Goal: Task Accomplishment & Management: Manage account settings

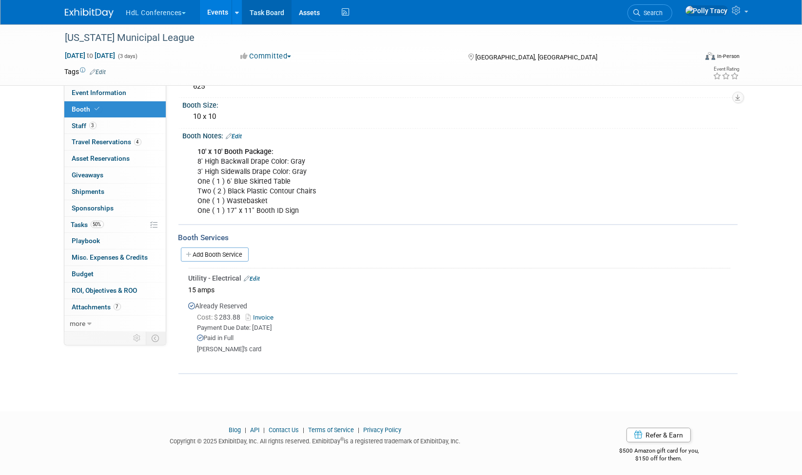
click at [261, 9] on link "Task Board" at bounding box center [266, 12] width 49 height 24
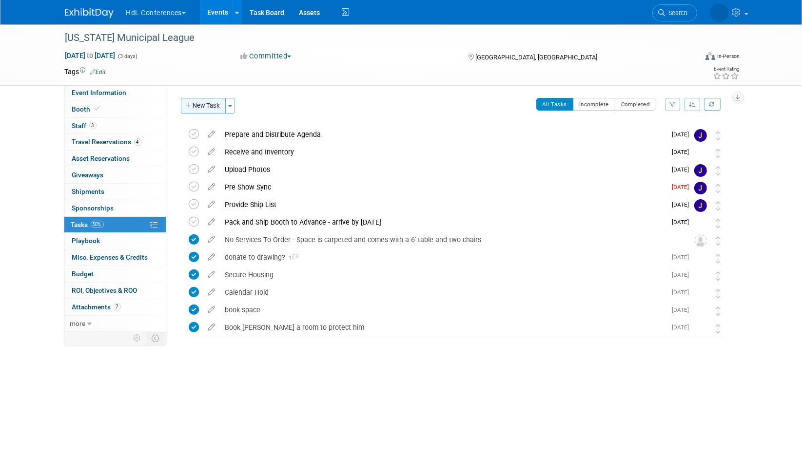
click at [197, 104] on button "New Task" at bounding box center [203, 106] width 45 height 16
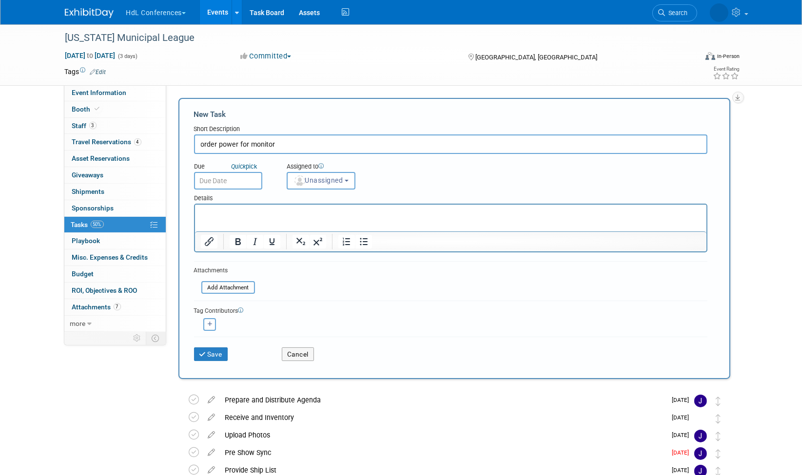
type input "order power for monitor"
click at [228, 181] on input "text" at bounding box center [228, 181] width 68 height 18
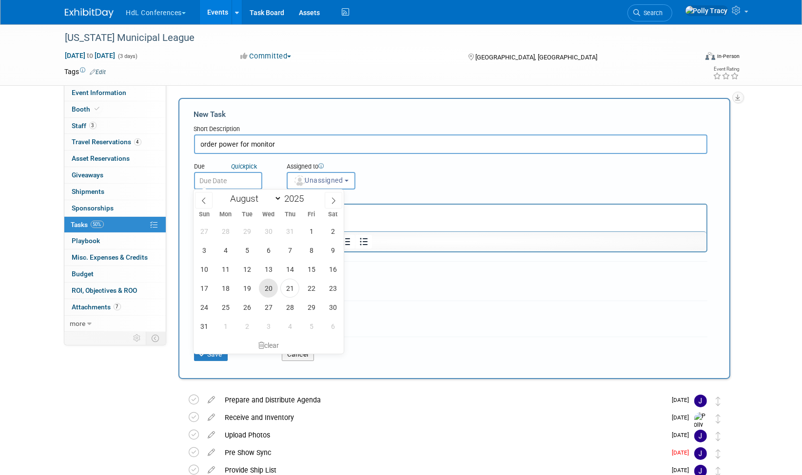
click at [274, 289] on span "20" at bounding box center [268, 288] width 19 height 19
type input "Aug 20, 2025"
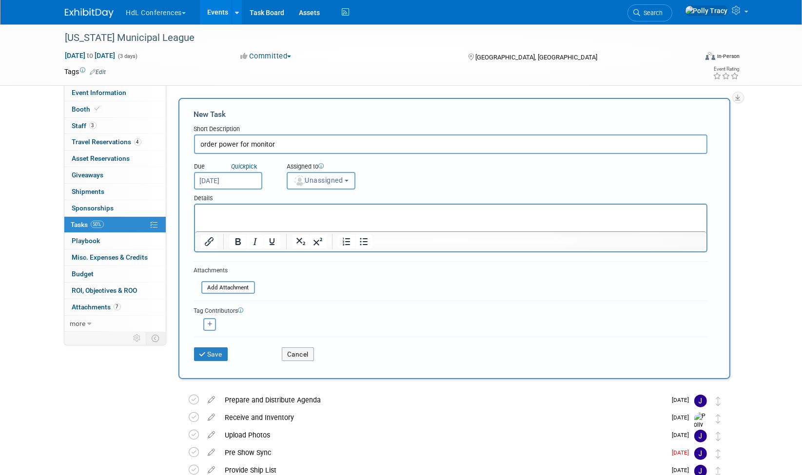
click at [328, 172] on button "Unassigned" at bounding box center [321, 181] width 69 height 18
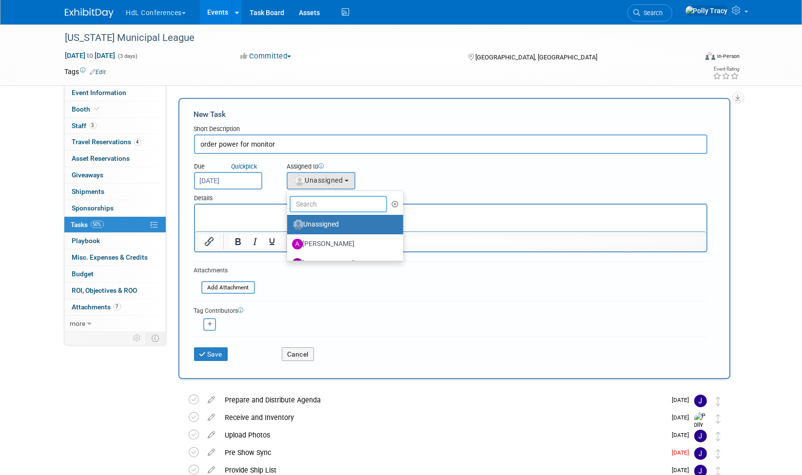
click at [330, 200] on input "text" at bounding box center [337, 204] width 97 height 17
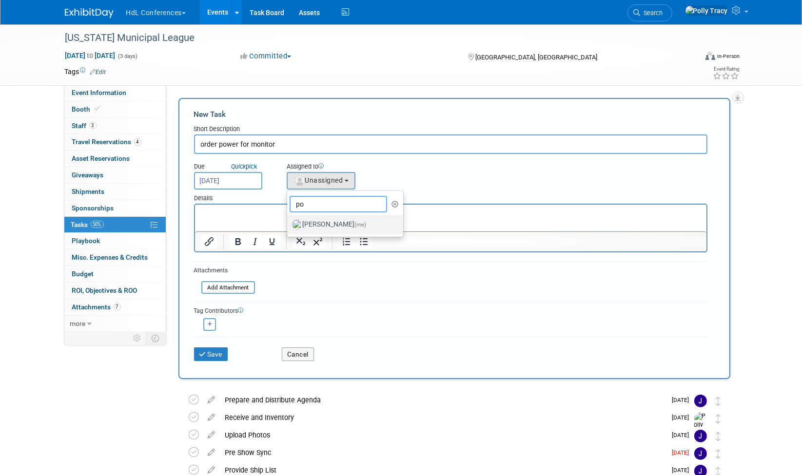
type input "po"
click at [328, 223] on label "Polly Tracy (me)" at bounding box center [343, 225] width 102 height 16
click at [289, 223] on input "Polly Tracy (me)" at bounding box center [285, 223] width 6 height 6
select select "117b33a2-86e2-4cce-8da6-c50ac69cddf2"
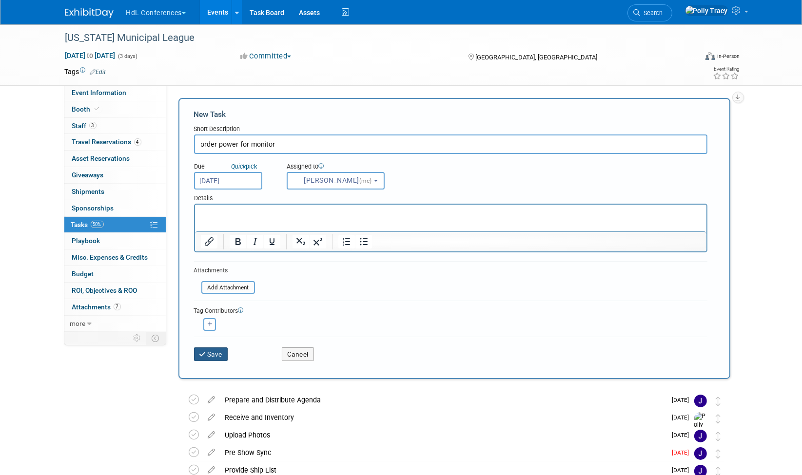
click at [213, 351] on button "Save" at bounding box center [211, 354] width 34 height 14
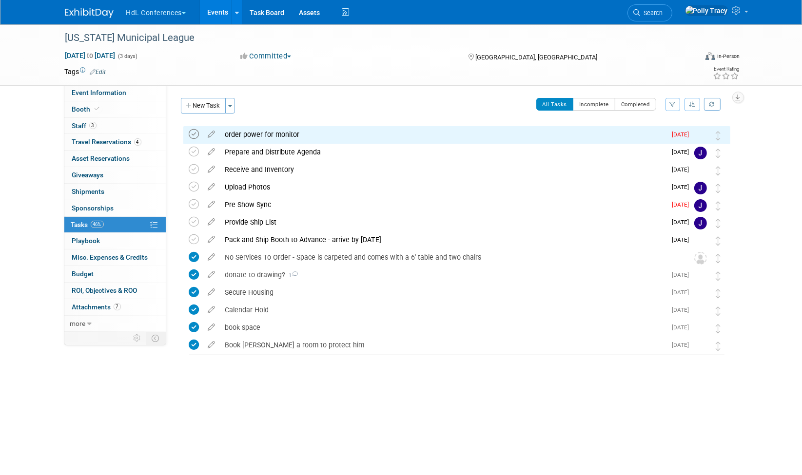
click at [192, 135] on icon at bounding box center [194, 134] width 10 height 10
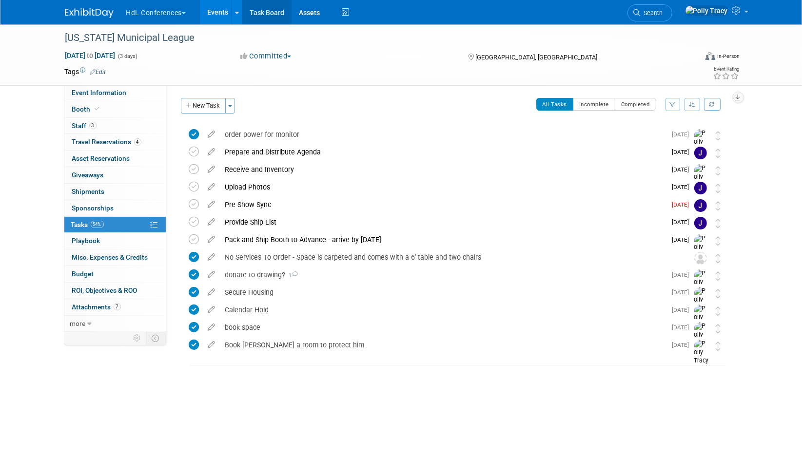
click at [265, 5] on link "Task Board" at bounding box center [266, 12] width 49 height 24
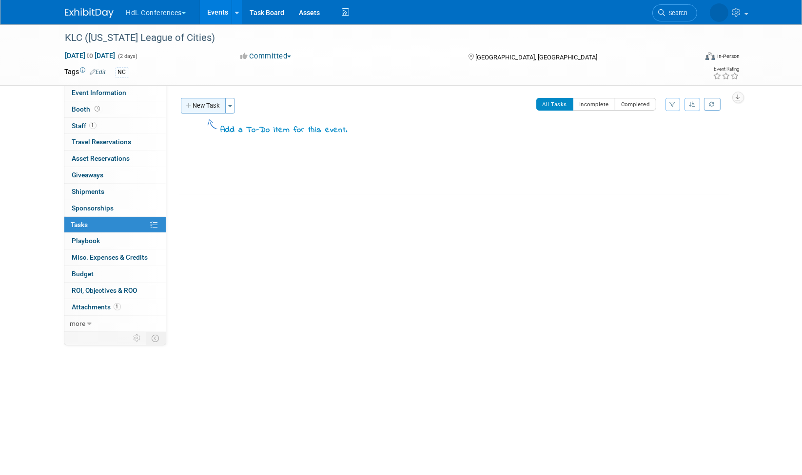
click at [206, 102] on button "New Task" at bounding box center [203, 106] width 45 height 16
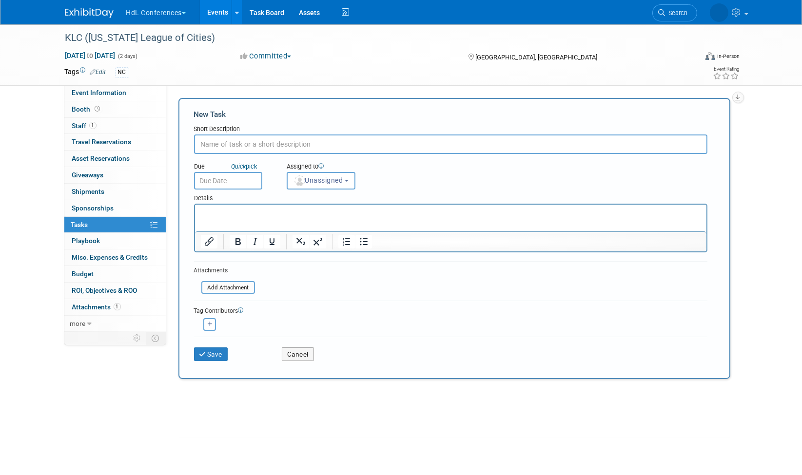
click at [214, 143] on input "text" at bounding box center [450, 144] width 513 height 19
type input "Johnny to provide ship list from Brea"
click at [212, 178] on input "text" at bounding box center [228, 181] width 68 height 18
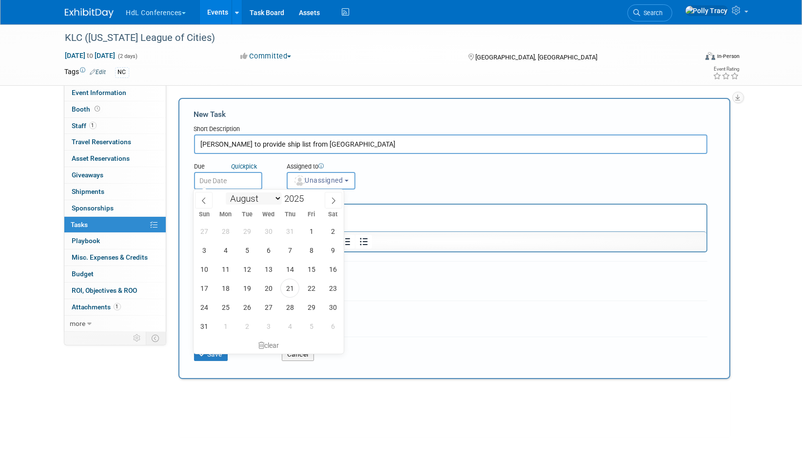
click at [277, 200] on select "January February March April May June July August September October November De…" at bounding box center [254, 199] width 56 height 12
select select "8"
click at [226, 193] on select "January February March April May June July August September October November De…" at bounding box center [254, 199] width 56 height 12
click at [312, 229] on span "5" at bounding box center [311, 231] width 19 height 19
type input "[DATE]"
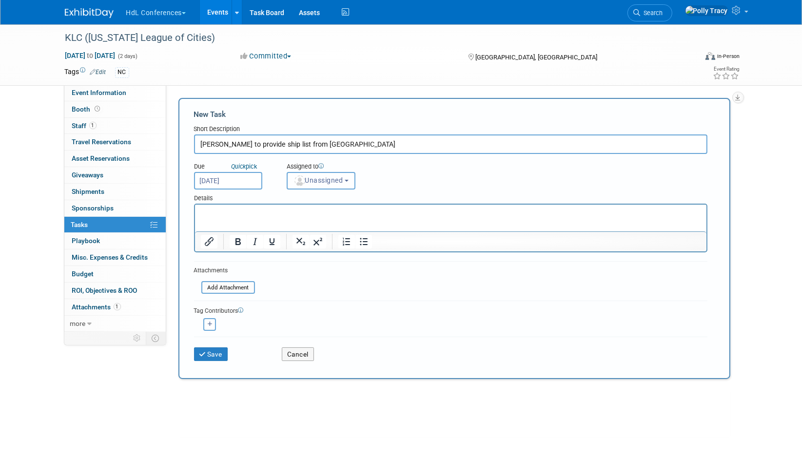
click at [323, 182] on span "Unassigned" at bounding box center [318, 180] width 50 height 8
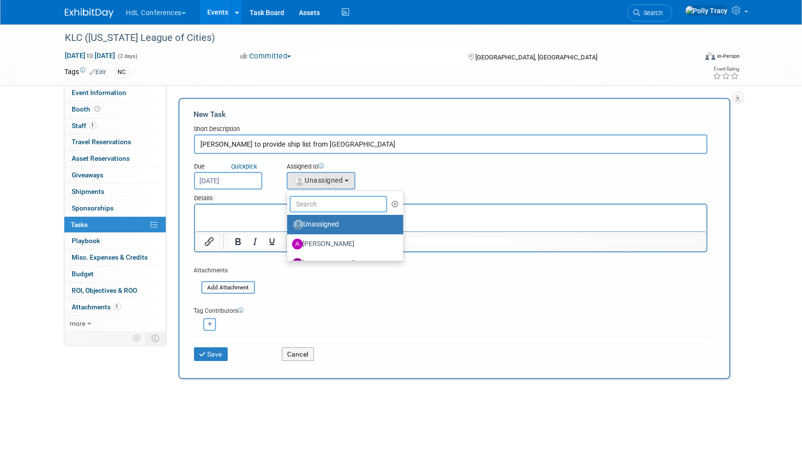
click at [310, 201] on input "text" at bounding box center [337, 204] width 97 height 17
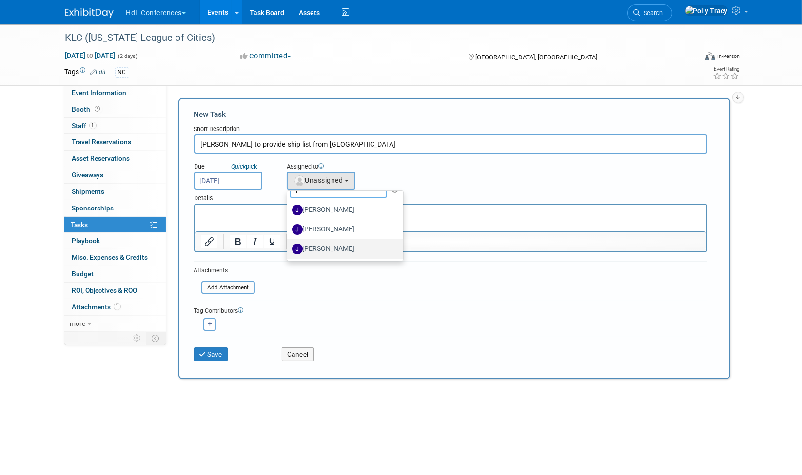
type input "j"
click at [310, 242] on label "[PERSON_NAME]" at bounding box center [343, 249] width 102 height 16
click at [289, 245] on input "[PERSON_NAME]" at bounding box center [285, 248] width 6 height 6
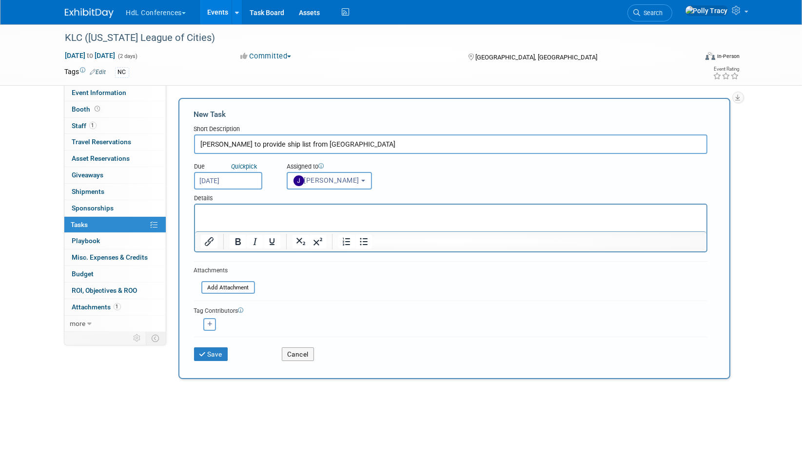
select select "7ad0ca50-c2e1-45ff-affb-70136651c9ce"
click at [212, 352] on button "Save" at bounding box center [211, 354] width 34 height 14
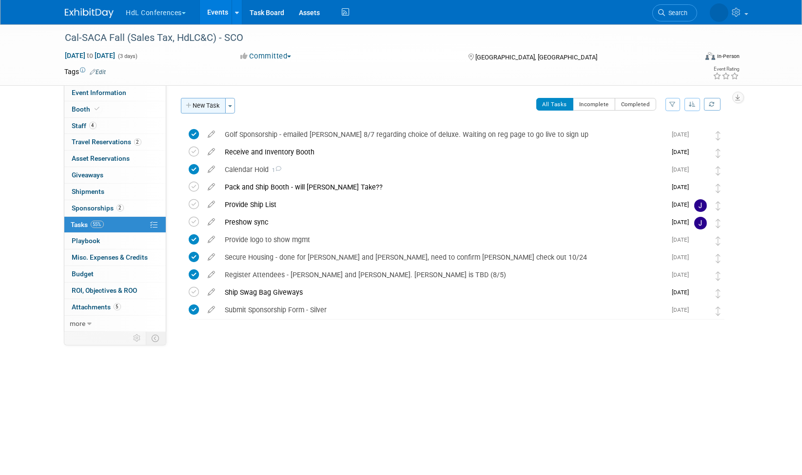
click at [204, 107] on button "New Task" at bounding box center [203, 106] width 45 height 16
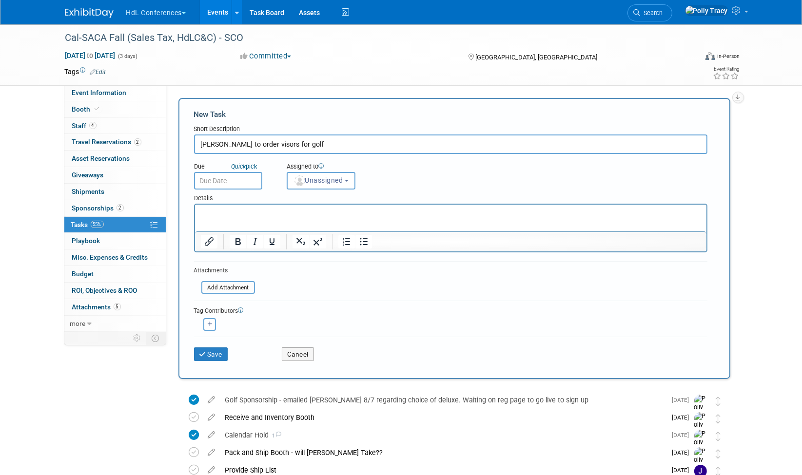
type input "[PERSON_NAME] to order visors for golf"
click at [232, 179] on input "text" at bounding box center [228, 181] width 68 height 18
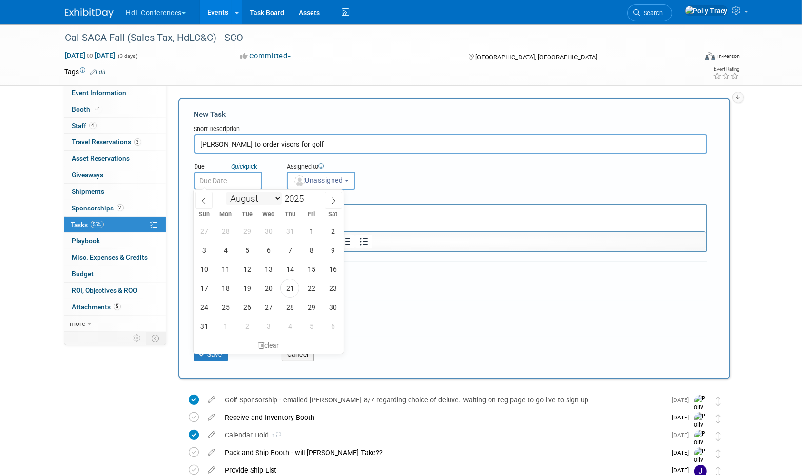
click at [275, 200] on select "January February March April May June July August September October November De…" at bounding box center [254, 199] width 56 height 12
select select "8"
click at [226, 193] on select "January February March April May June July August September October November De…" at bounding box center [254, 199] width 56 height 12
click at [315, 274] on span "19" at bounding box center [311, 269] width 19 height 19
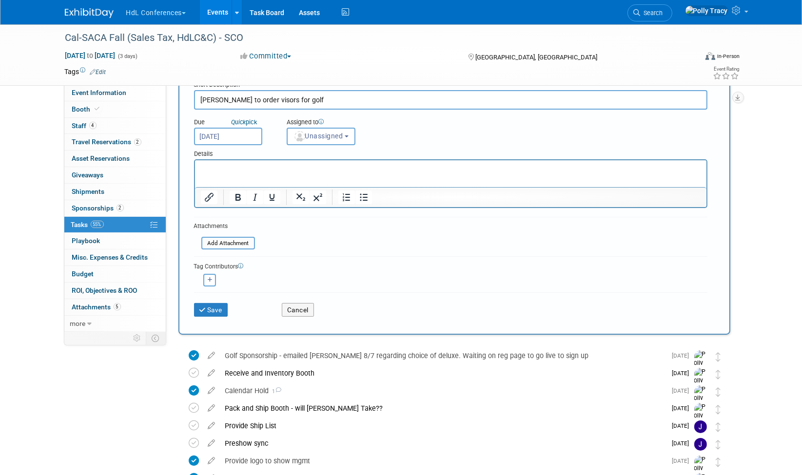
drag, startPoint x: 235, startPoint y: 180, endPoint x: 236, endPoint y: 152, distance: 28.3
click at [236, 160] on html at bounding box center [449, 167] width 511 height 14
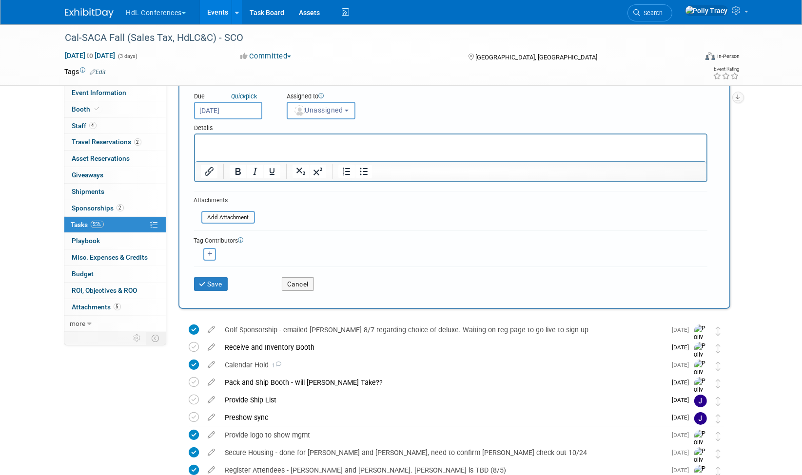
scroll to position [71, 0]
click at [241, 108] on input "Sep 19, 2025" at bounding box center [228, 110] width 68 height 18
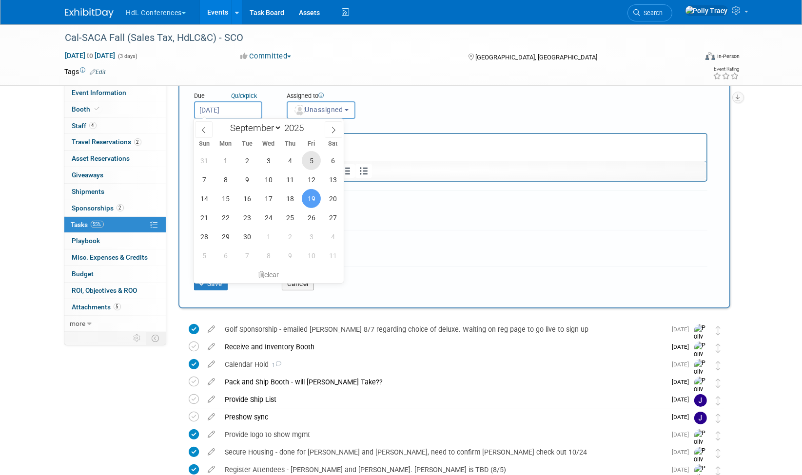
click at [316, 157] on span "5" at bounding box center [311, 160] width 19 height 19
type input "Sep 5, 2025"
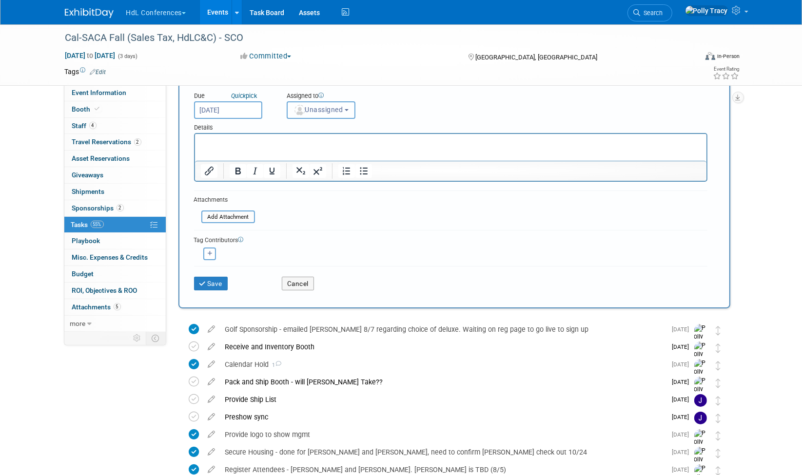
click at [313, 103] on button "Unassigned" at bounding box center [321, 110] width 69 height 18
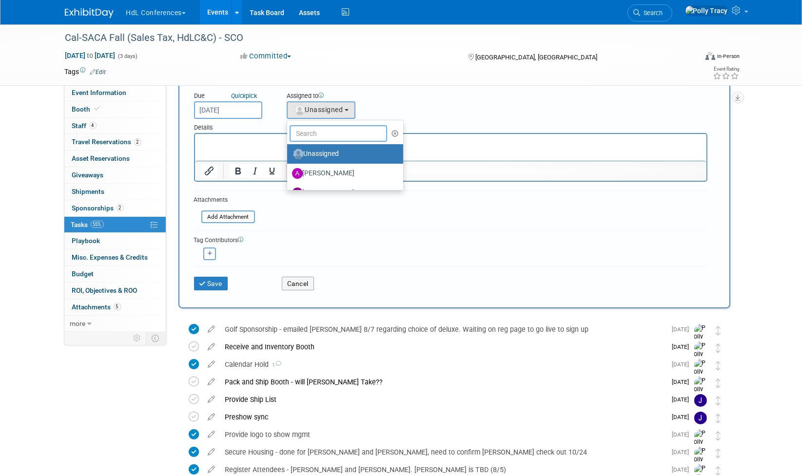
click at [324, 134] on input "text" at bounding box center [337, 133] width 97 height 17
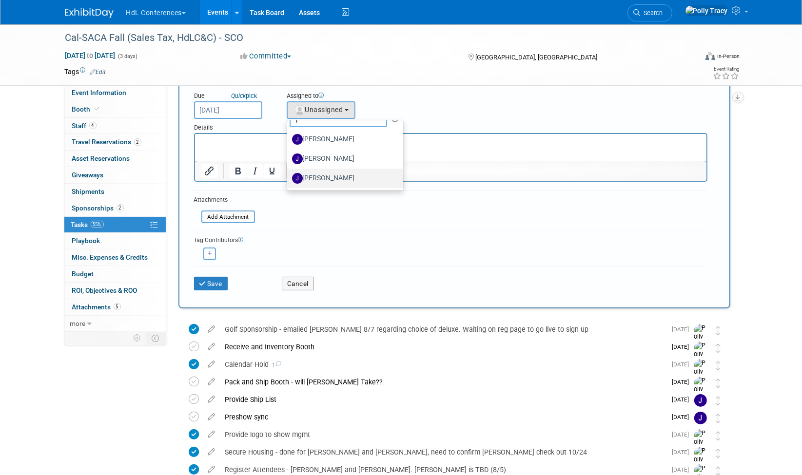
type input "j"
click at [334, 171] on label "[PERSON_NAME]" at bounding box center [343, 179] width 102 height 16
click at [289, 174] on input "[PERSON_NAME]" at bounding box center [285, 177] width 6 height 6
select select "7ad0ca50-c2e1-45ff-affb-70136651c9ce"
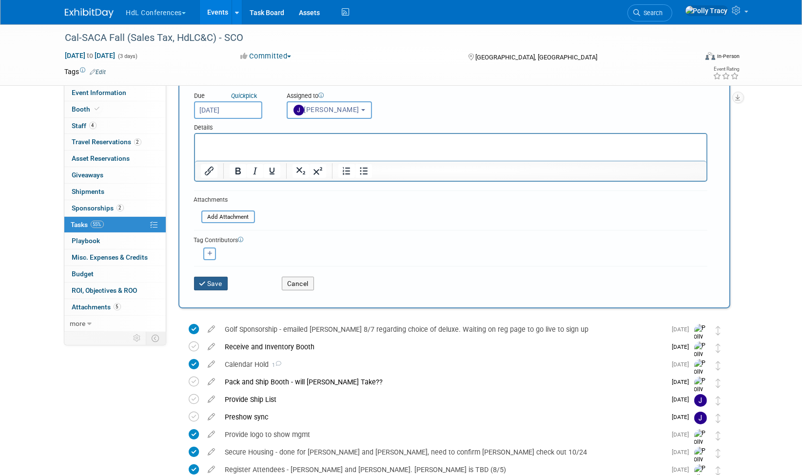
click at [218, 277] on button "Save" at bounding box center [211, 284] width 34 height 14
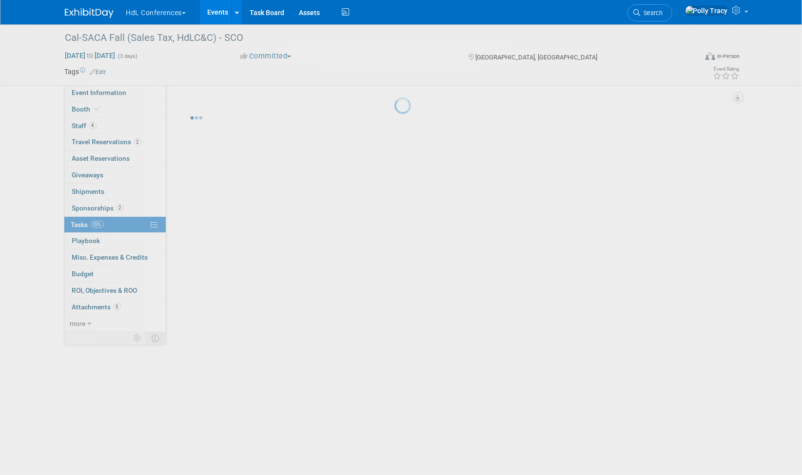
scroll to position [0, 0]
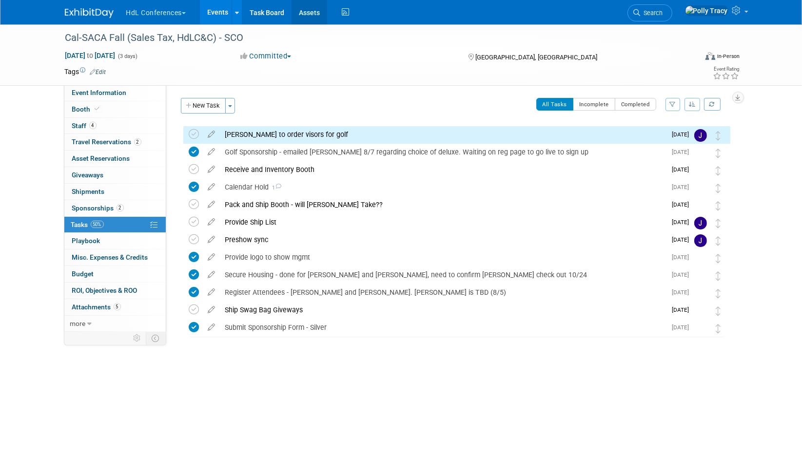
click at [310, 11] on link "Assets" at bounding box center [309, 12] width 36 height 24
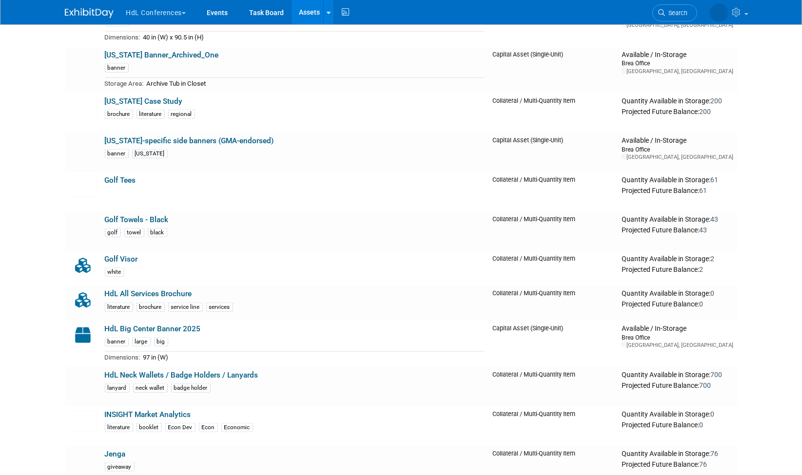
scroll to position [1194, 0]
click at [117, 254] on link "Golf Visor" at bounding box center [121, 258] width 33 height 9
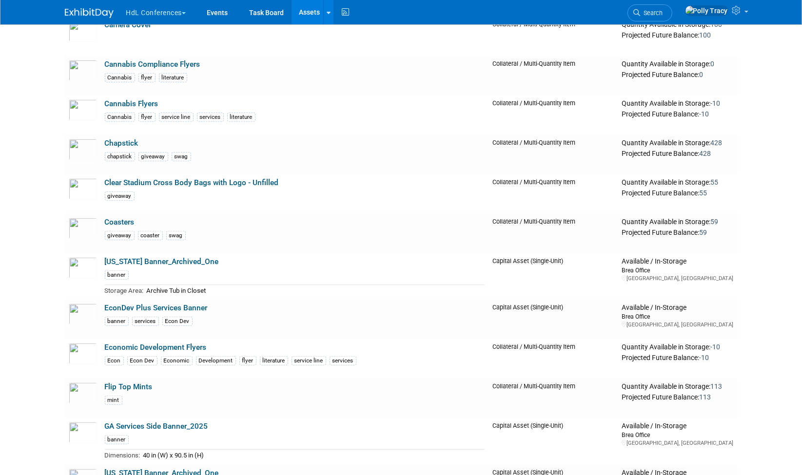
scroll to position [695, 0]
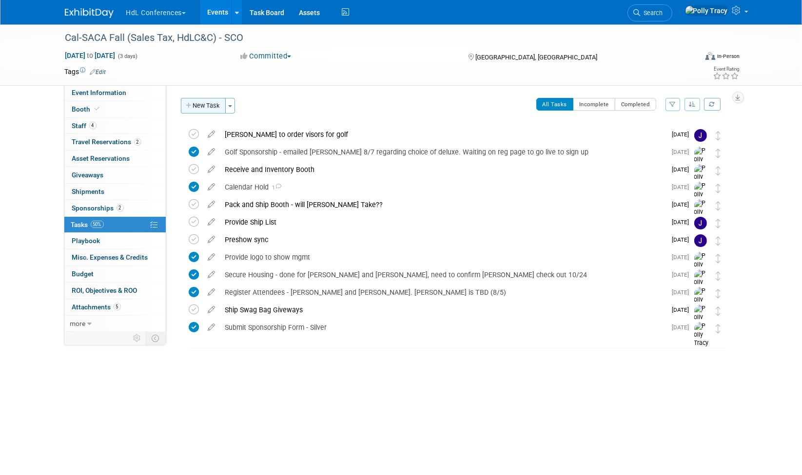
click at [200, 106] on button "New Task" at bounding box center [203, 106] width 45 height 16
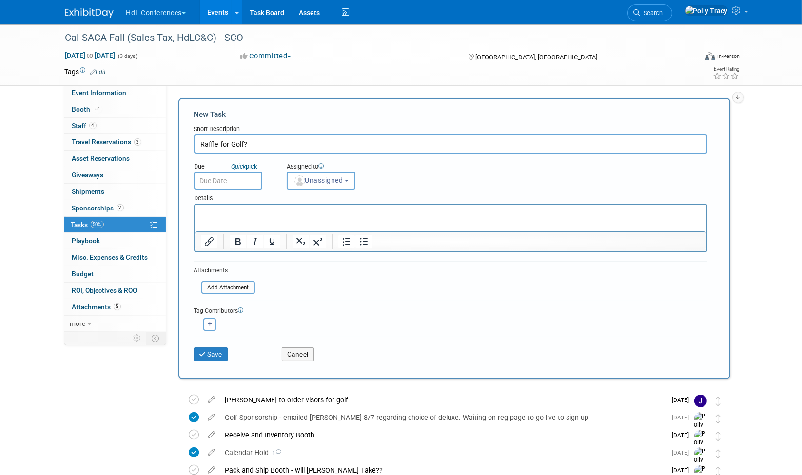
type input "Raffle for Golf?"
click at [222, 181] on input "text" at bounding box center [228, 181] width 68 height 18
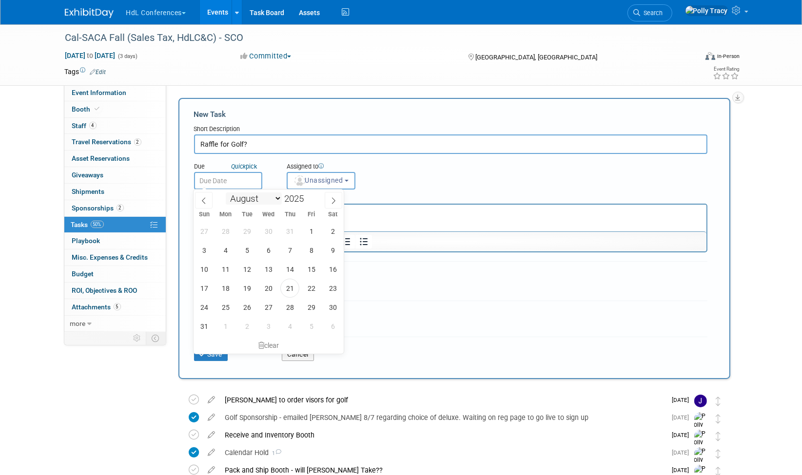
click at [278, 200] on select "January February March April May June July August September October November De…" at bounding box center [254, 199] width 56 height 12
select select "8"
click at [226, 193] on select "January February March April May June July August September October November De…" at bounding box center [254, 199] width 56 height 12
drag, startPoint x: 314, startPoint y: 251, endPoint x: 129, endPoint y: 25, distance: 292.7
click at [314, 251] on span "12" at bounding box center [311, 250] width 19 height 19
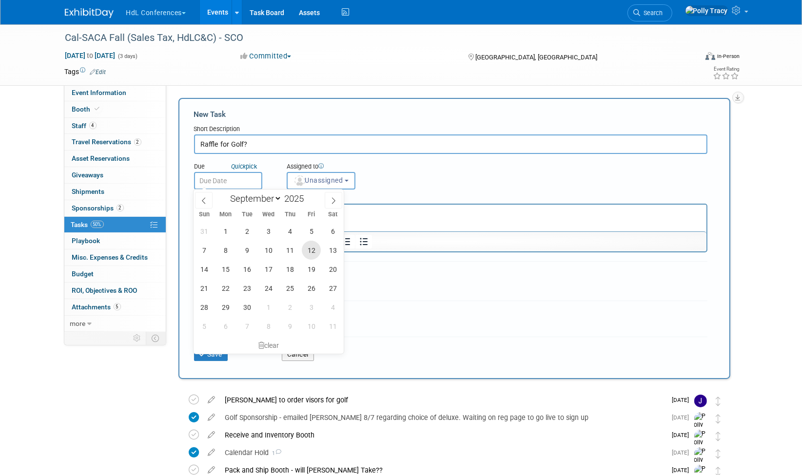
type input "Sep 12, 2025"
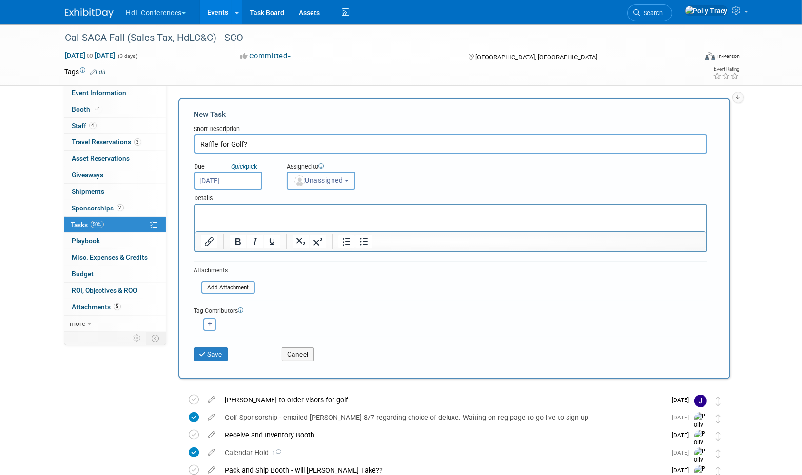
click at [324, 179] on span "Unassigned" at bounding box center [318, 180] width 50 height 8
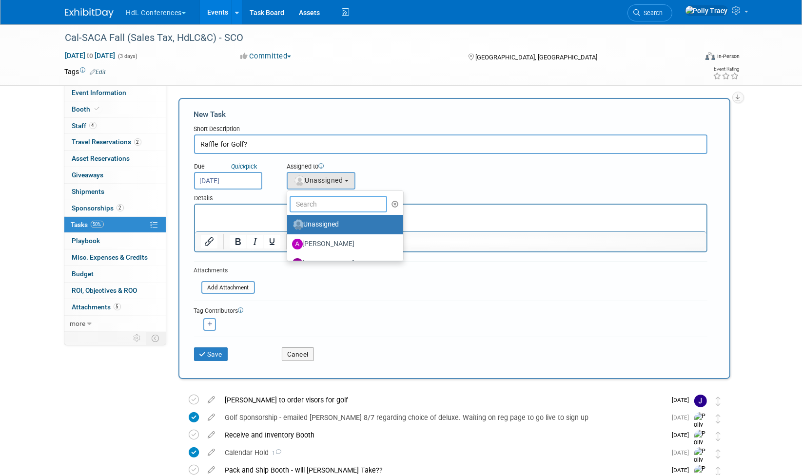
click at [326, 196] on input "text" at bounding box center [337, 204] width 97 height 17
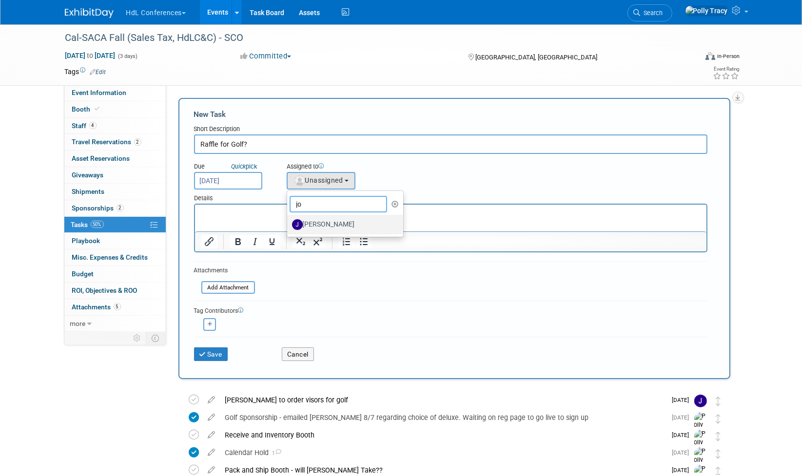
type input "jo"
click at [334, 227] on label "[PERSON_NAME]" at bounding box center [343, 225] width 102 height 16
click at [289, 227] on input "[PERSON_NAME]" at bounding box center [285, 223] width 6 height 6
select select "7ad0ca50-c2e1-45ff-affb-70136651c9ce"
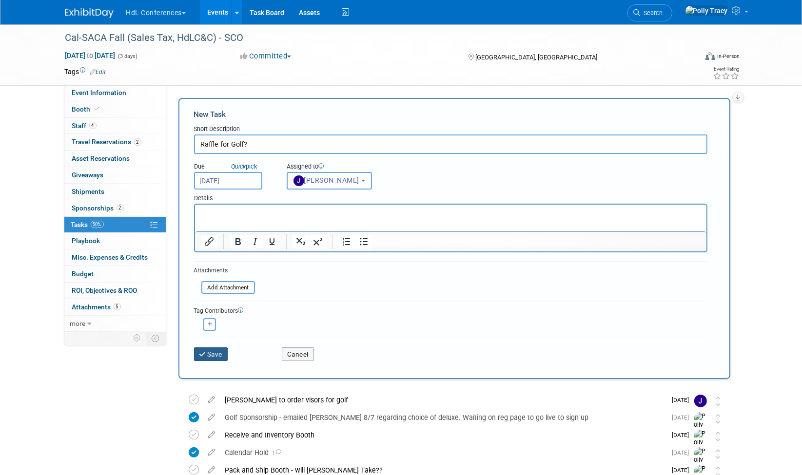
click at [214, 353] on button "Save" at bounding box center [211, 354] width 34 height 14
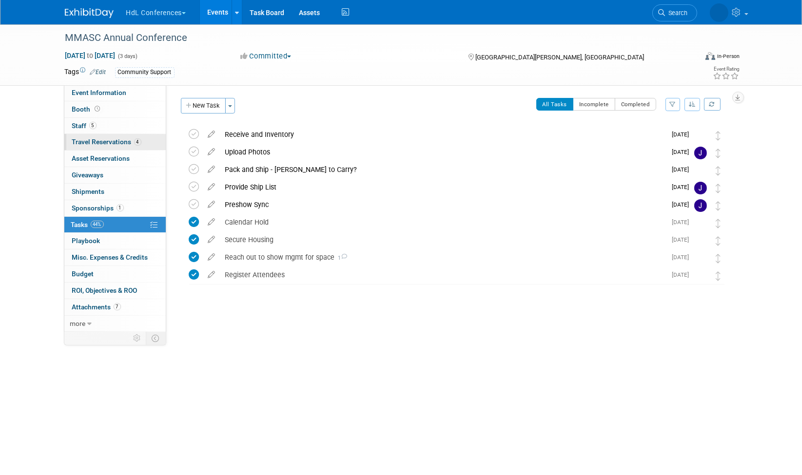
click at [106, 143] on span "Travel Reservations 4" at bounding box center [106, 142] width 69 height 8
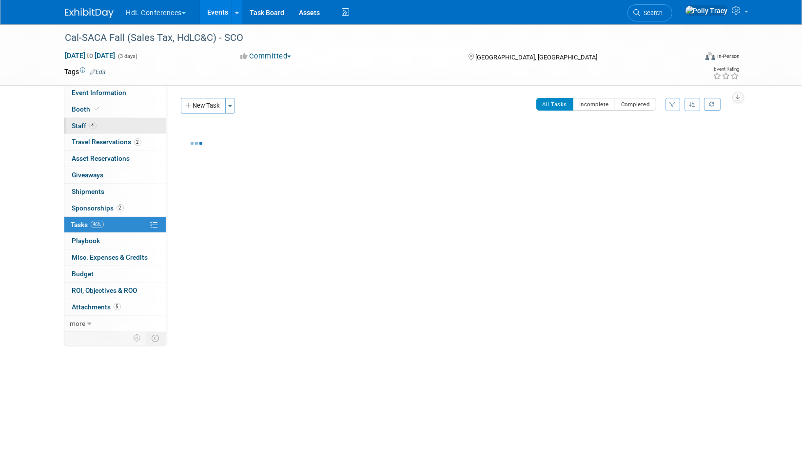
click at [80, 122] on span "Staff 4" at bounding box center [84, 126] width 24 height 8
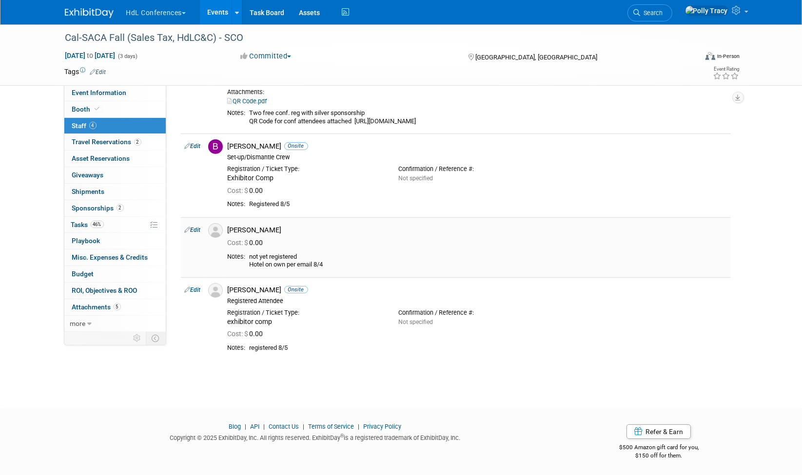
scroll to position [71, 0]
click at [76, 221] on span "Tasks 46%" at bounding box center [87, 225] width 33 height 8
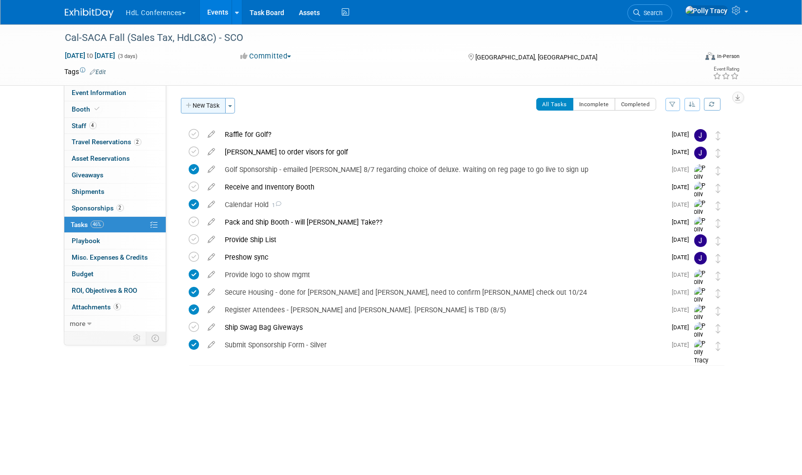
click at [207, 104] on button "New Task" at bounding box center [203, 106] width 45 height 16
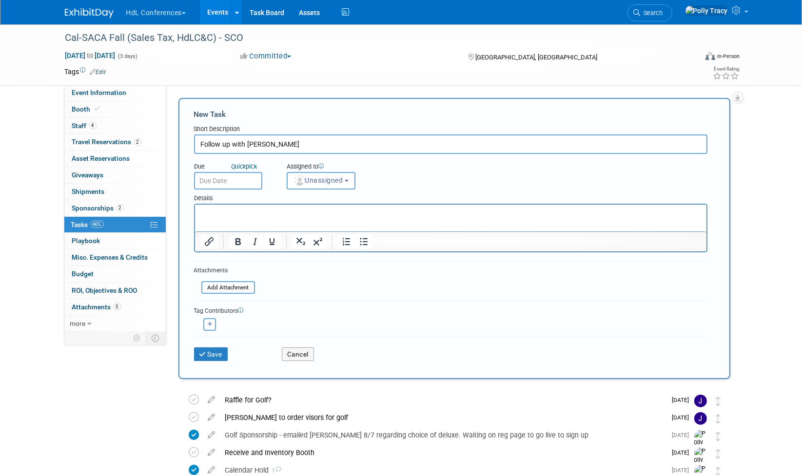
type input "Follow up with David Schey"
click at [218, 171] on div "Due Quick pick" at bounding box center [233, 167] width 78 height 10
click at [214, 185] on body "HdL Conferences Choose Workspace: Exhibit Management Services HdL Conferences E…" at bounding box center [401, 237] width 802 height 475
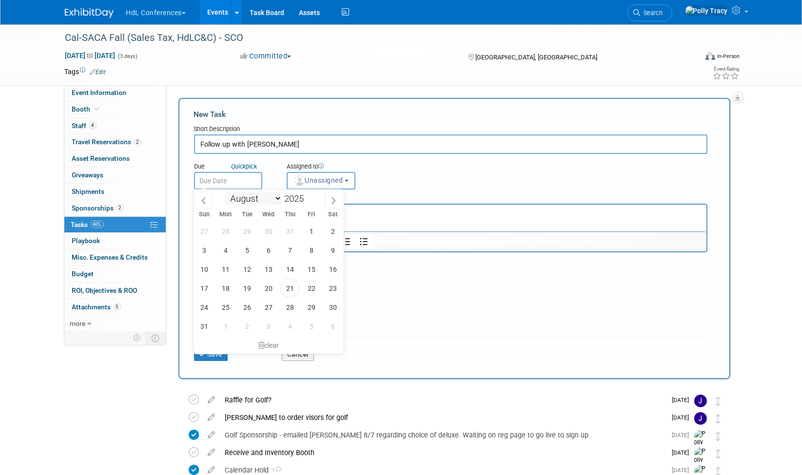
click at [276, 195] on select "January February March April May June July August September October November De…" at bounding box center [254, 199] width 56 height 12
select select "8"
click at [226, 193] on select "January February March April May June July August September October November De…" at bounding box center [254, 199] width 56 height 12
drag, startPoint x: 314, startPoint y: 232, endPoint x: 119, endPoint y: 26, distance: 283.4
click at [314, 232] on span "5" at bounding box center [311, 231] width 19 height 19
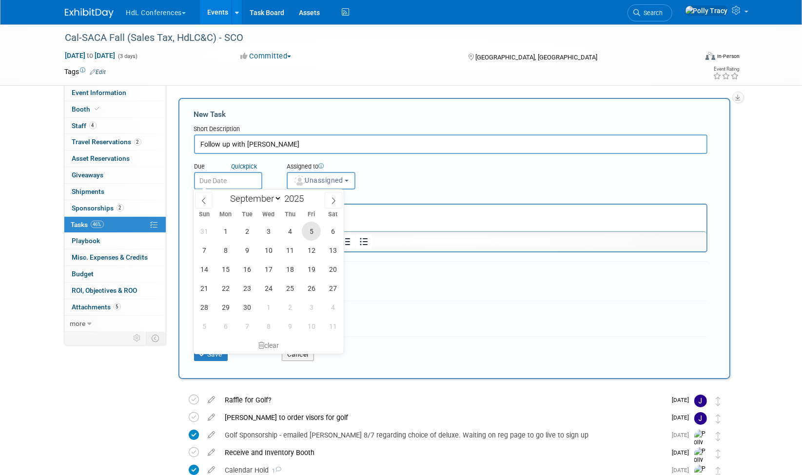
type input "Sep 5, 2025"
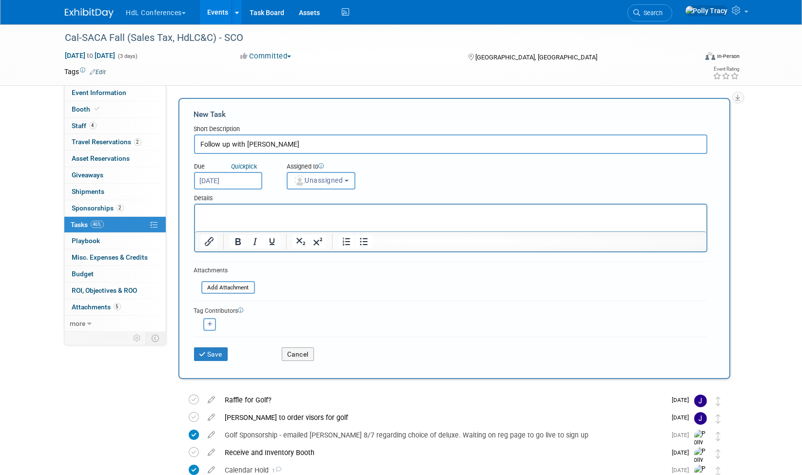
click at [317, 181] on span "Unassigned" at bounding box center [318, 180] width 50 height 8
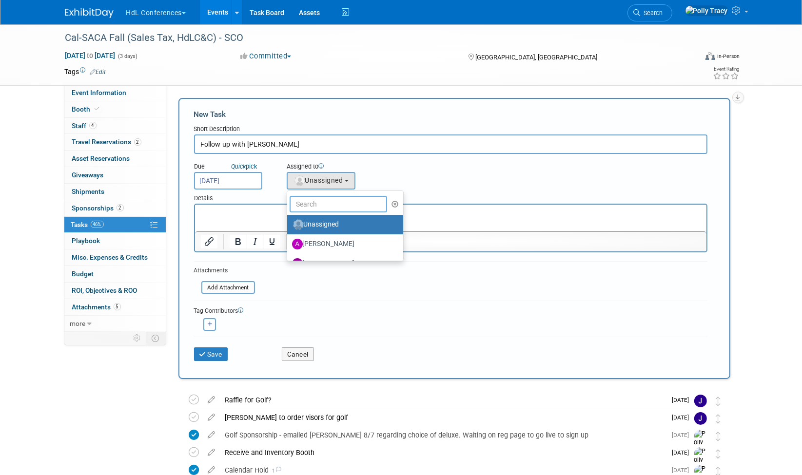
click at [313, 200] on input "text" at bounding box center [337, 204] width 97 height 17
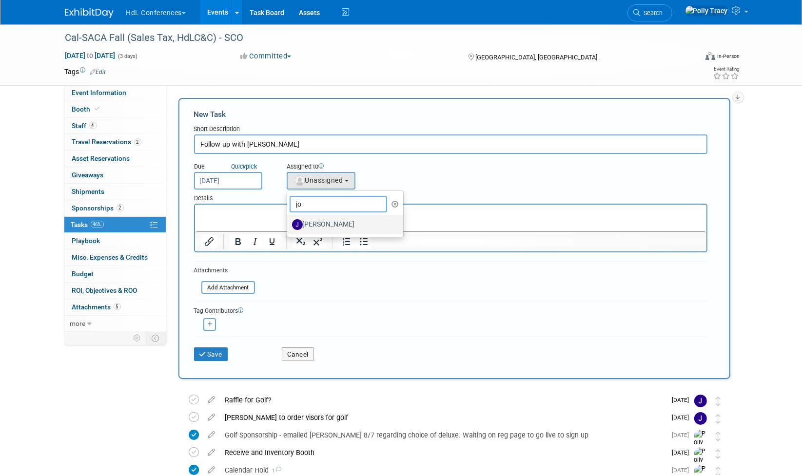
type input "jo"
click at [321, 226] on label "[PERSON_NAME]" at bounding box center [343, 225] width 102 height 16
click at [289, 226] on input "[PERSON_NAME]" at bounding box center [285, 223] width 6 height 6
select select "7ad0ca50-c2e1-45ff-affb-70136651c9ce"
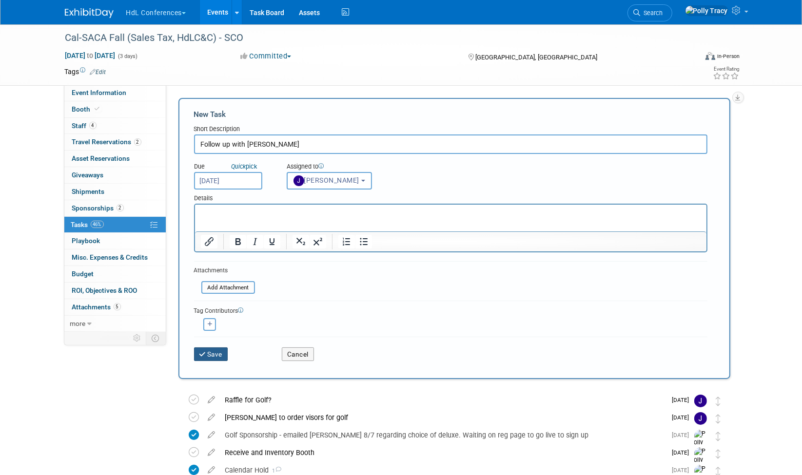
click at [214, 349] on button "Save" at bounding box center [211, 354] width 34 height 14
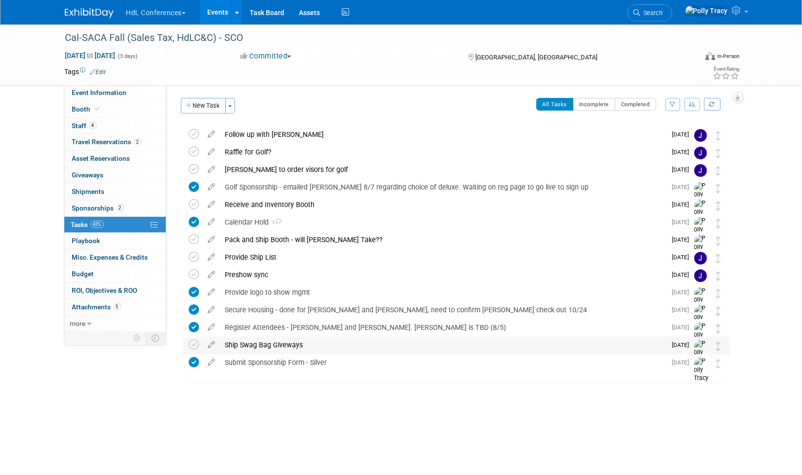
click at [292, 343] on div "Ship Swag Bag Giveways" at bounding box center [443, 345] width 446 height 17
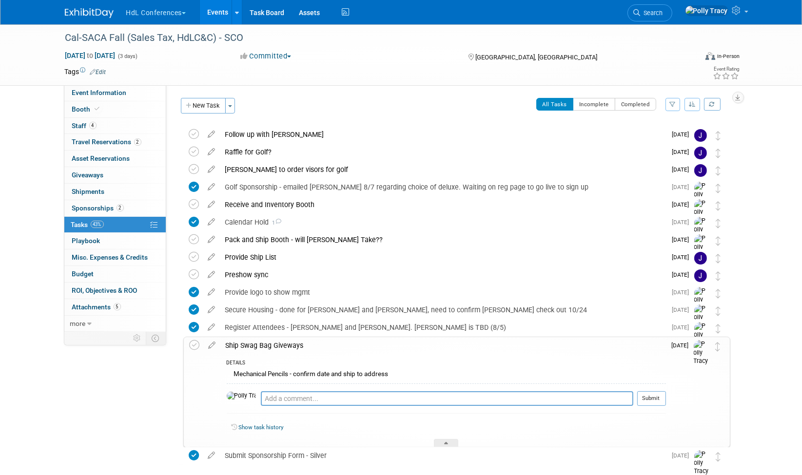
click at [292, 343] on div "Ship Swag Bag Giveways" at bounding box center [443, 345] width 445 height 17
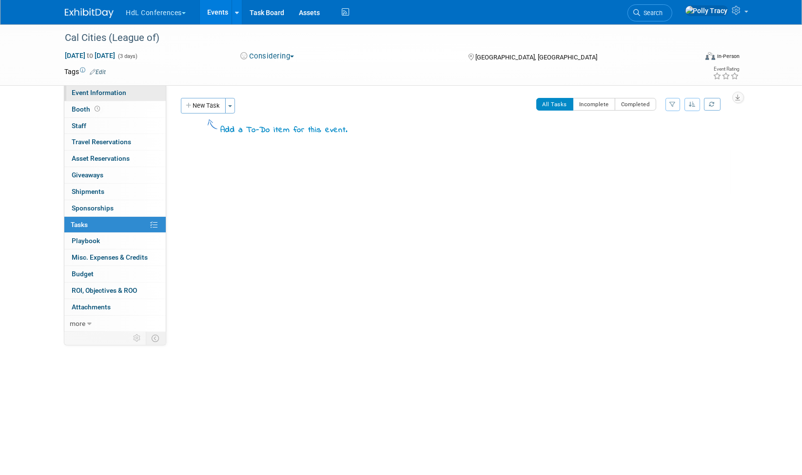
click at [87, 94] on span "Event Information" at bounding box center [99, 93] width 55 height 8
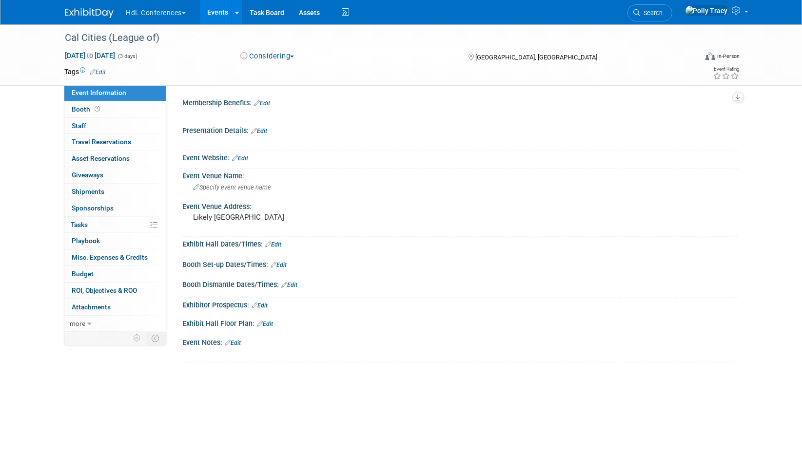
drag, startPoint x: 252, startPoint y: 214, endPoint x: 174, endPoint y: 213, distance: 77.5
click at [174, 213] on div "Membership Benefits: Edit X Edit X Edit Edit Edit" at bounding box center [451, 204] width 571 height 238
drag, startPoint x: 174, startPoint y: 213, endPoint x: 337, endPoint y: 210, distance: 162.3
click at [337, 211] on div "Likely [GEOGRAPHIC_DATA]" at bounding box center [298, 222] width 216 height 22
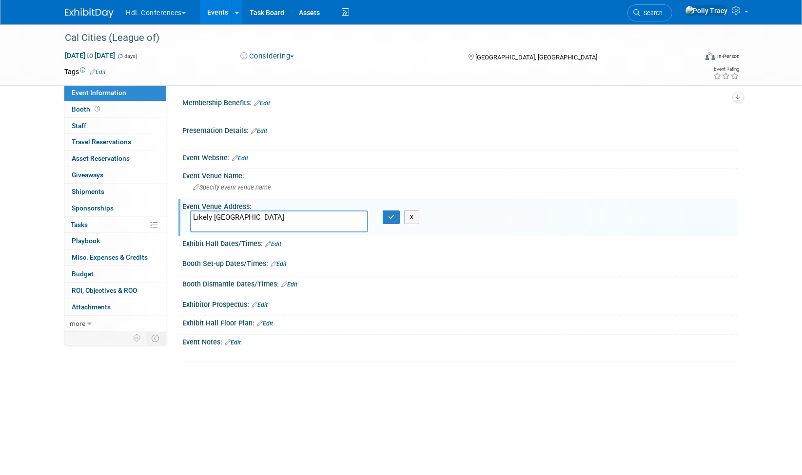
drag, startPoint x: 264, startPoint y: 214, endPoint x: 190, endPoint y: 211, distance: 73.7
click at [190, 211] on textarea "Likely [GEOGRAPHIC_DATA]" at bounding box center [279, 222] width 178 height 22
type textarea "Meritage, Napa"
click at [391, 220] on button "button" at bounding box center [392, 218] width 18 height 14
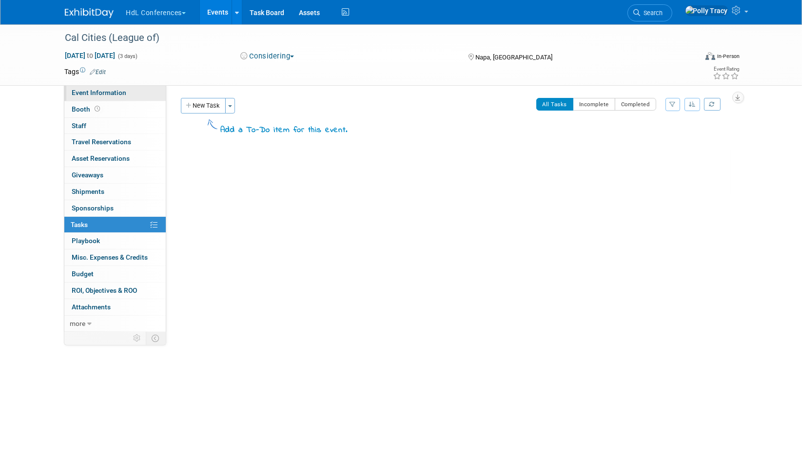
click at [110, 91] on span "Event Information" at bounding box center [99, 93] width 55 height 8
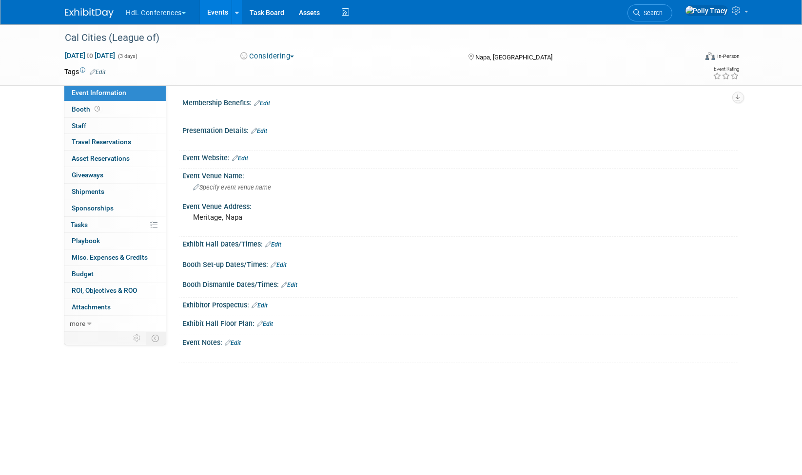
click at [245, 156] on link "Edit" at bounding box center [240, 158] width 16 height 7
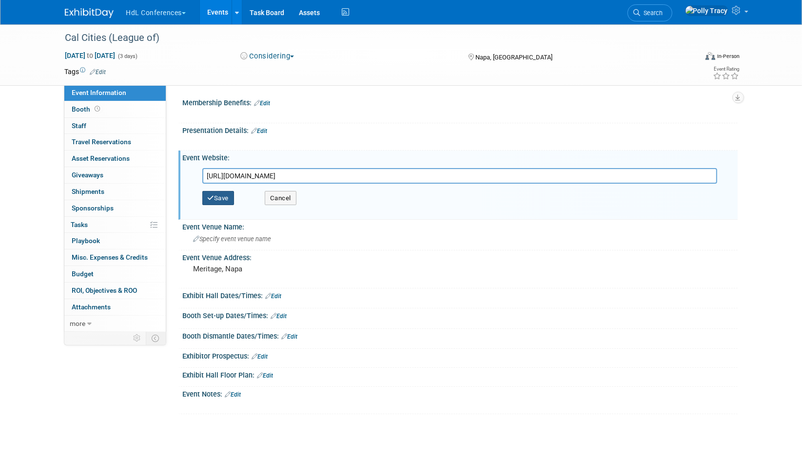
type input "[URL][DOMAIN_NAME]"
click at [221, 196] on button "Save" at bounding box center [218, 198] width 32 height 15
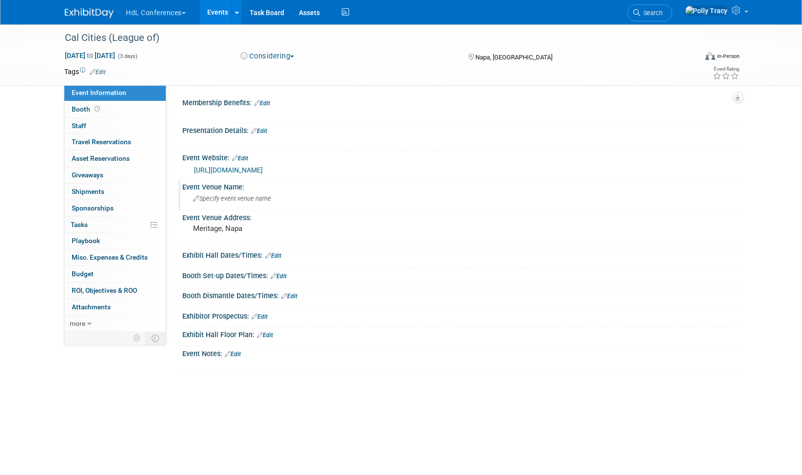
click at [237, 197] on span "Specify event venue name" at bounding box center [232, 198] width 78 height 7
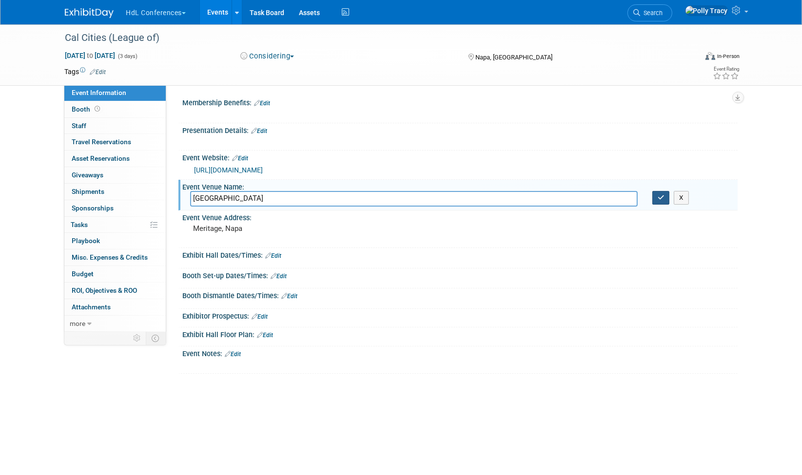
type input "[GEOGRAPHIC_DATA]"
click at [658, 195] on icon "button" at bounding box center [660, 197] width 7 height 6
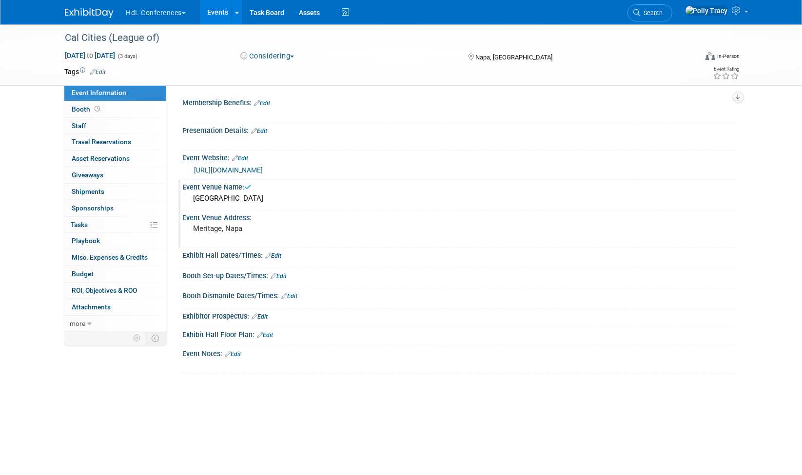
click at [245, 222] on div "Meritage, Napa" at bounding box center [298, 233] width 216 height 22
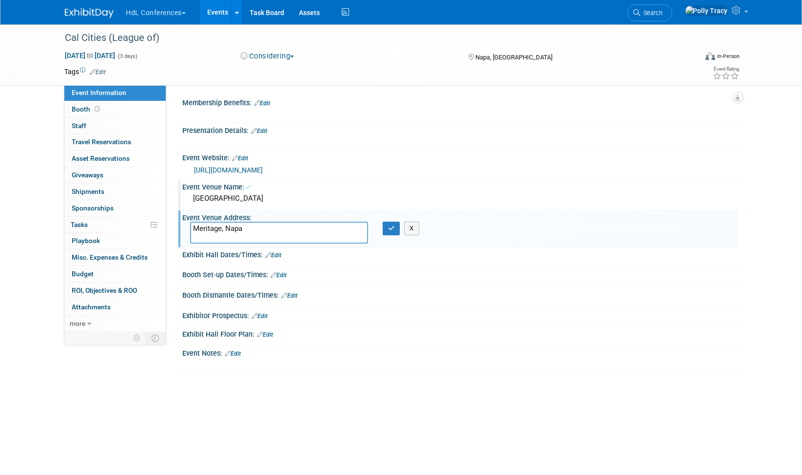
drag, startPoint x: 223, startPoint y: 227, endPoint x: 168, endPoint y: 225, distance: 55.1
click at [168, 225] on div "Membership Benefits: Edit X Edit X Edit" at bounding box center [451, 204] width 571 height 238
type textarea "Napa"
click at [390, 228] on icon "button" at bounding box center [391, 228] width 7 height 6
